Goal: Task Accomplishment & Management: Manage account settings

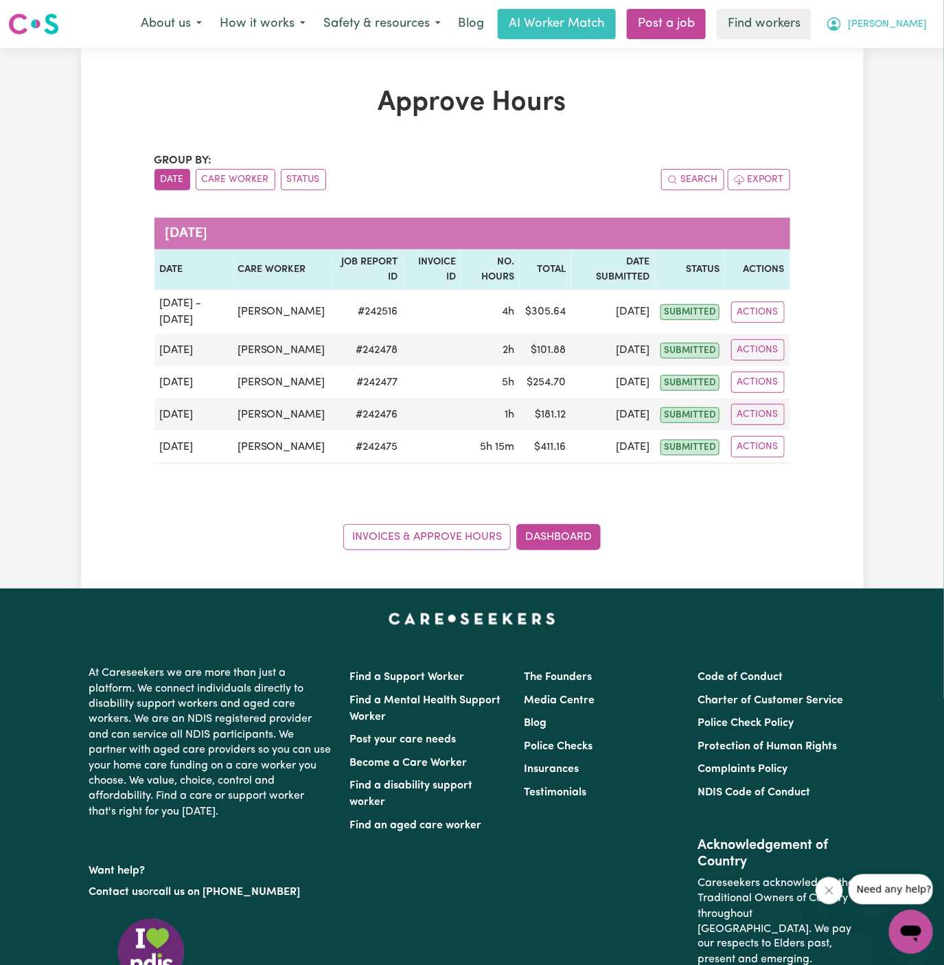
click at [917, 21] on span "[PERSON_NAME]" at bounding box center [887, 24] width 79 height 15
click at [913, 70] on link "Logout" at bounding box center [881, 79] width 108 height 26
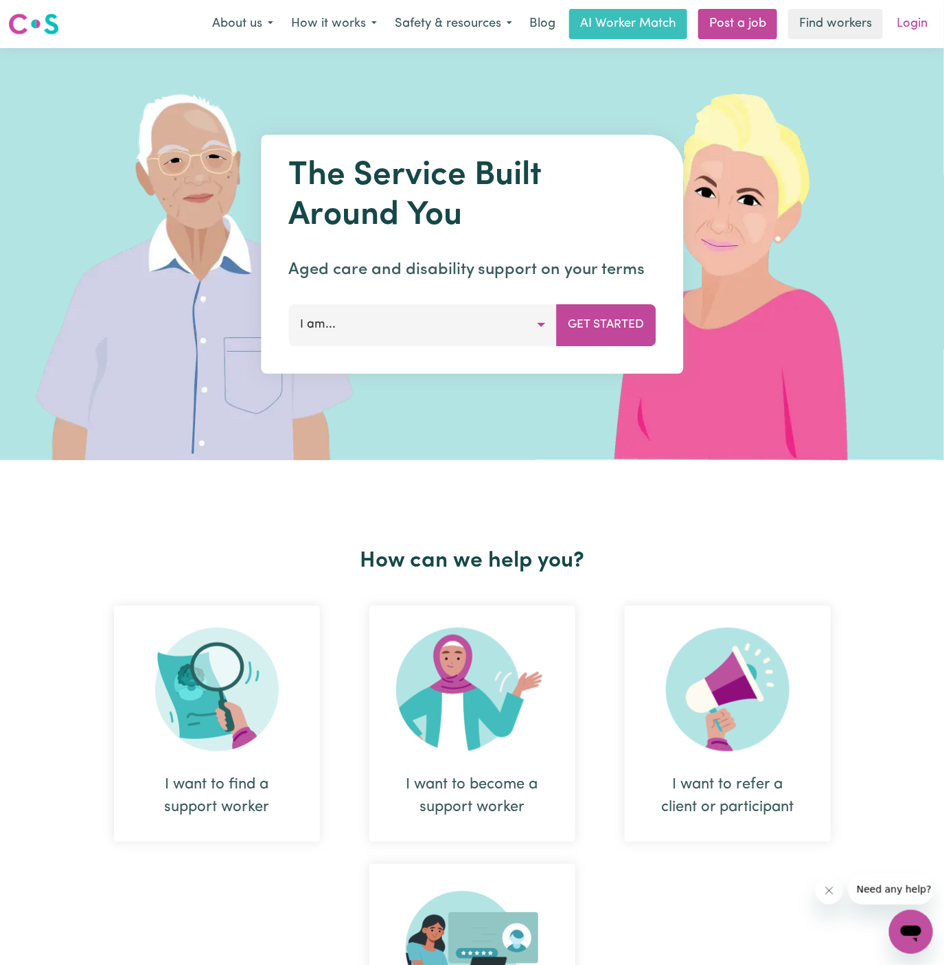
click at [913, 36] on link "Login" at bounding box center [912, 24] width 47 height 30
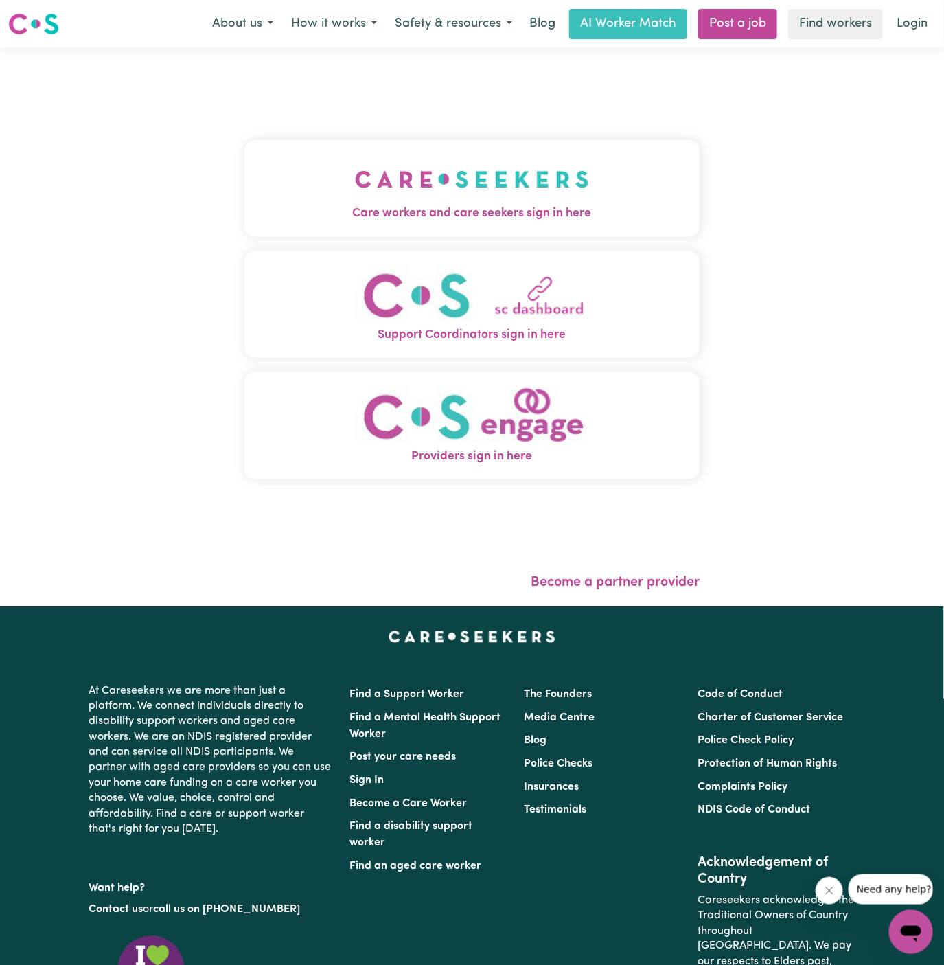
click at [521, 172] on img "Care workers and care seekers sign in here" at bounding box center [472, 179] width 234 height 51
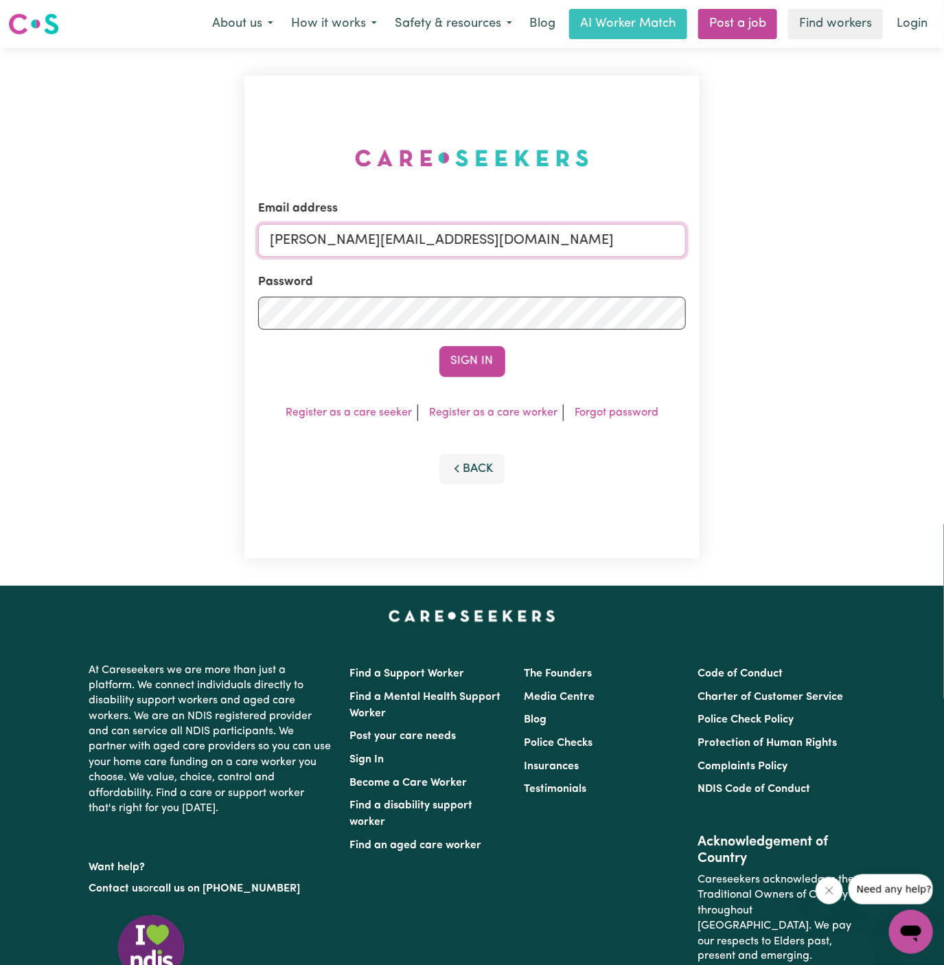
click at [550, 240] on input "[PERSON_NAME][EMAIL_ADDRESS][DOMAIN_NAME]" at bounding box center [472, 240] width 428 height 33
drag, startPoint x: 337, startPoint y: 247, endPoint x: 924, endPoint y: 247, distance: 587.1
click at [924, 247] on div "Email address [EMAIL_ADDRESS][DOMAIN_NAME] Password Sign In Register as a care …" at bounding box center [472, 317] width 944 height 538
type input "[EMAIL_ADDRESS][DOMAIN_NAME]"
click at [488, 349] on button "Sign In" at bounding box center [472, 361] width 66 height 30
